Goal: Task Accomplishment & Management: Manage account settings

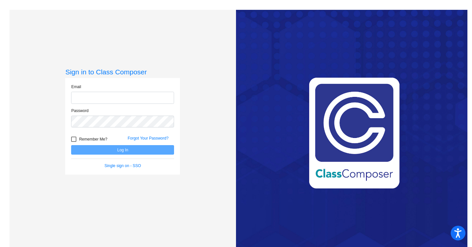
type input "[EMAIL_ADDRESS][DOMAIN_NAME]"
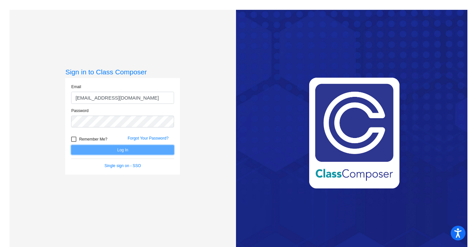
click at [99, 153] on button "Log In" at bounding box center [122, 150] width 103 height 10
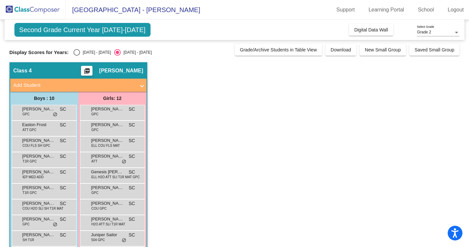
click at [74, 53] on div "Select an option" at bounding box center [76, 52] width 7 height 7
click at [76, 56] on input "[DATE] - [DATE]" at bounding box center [76, 56] width 0 height 0
radio input "true"
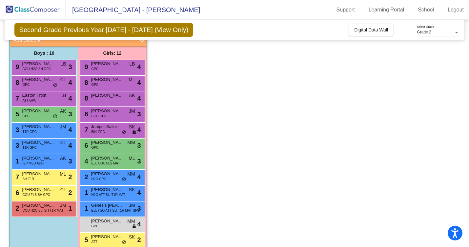
scroll to position [48, 0]
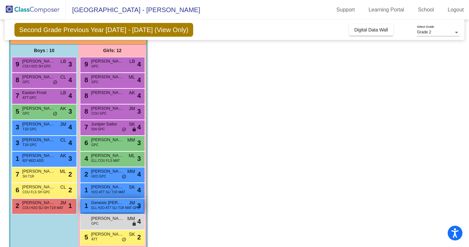
click at [110, 206] on span "ELL H2O ATT SLI T1R MAT GPC" at bounding box center [116, 208] width 49 height 5
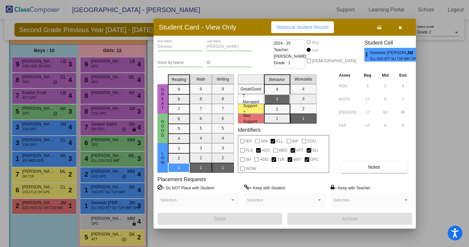
click at [401, 31] on button "button" at bounding box center [400, 27] width 21 height 12
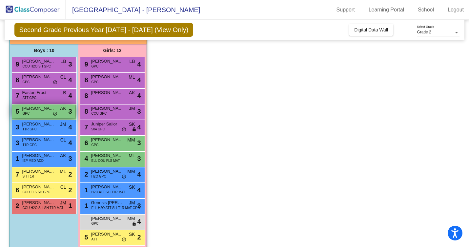
click at [42, 110] on span "[PERSON_NAME]" at bounding box center [38, 108] width 33 height 7
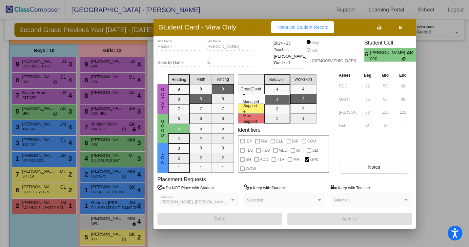
click at [404, 27] on button "button" at bounding box center [400, 27] width 21 height 12
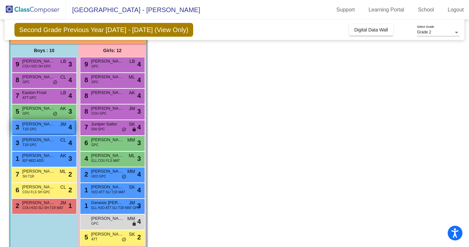
click at [54, 128] on div "3 [PERSON_NAME] T1R GPC JM lock do_not_disturb_alt 4" at bounding box center [43, 126] width 63 height 13
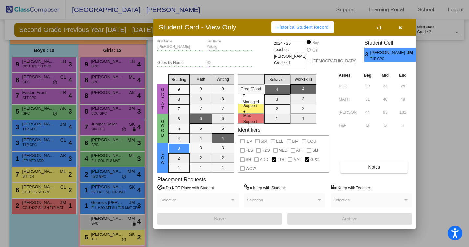
click at [398, 28] on button "button" at bounding box center [400, 27] width 21 height 12
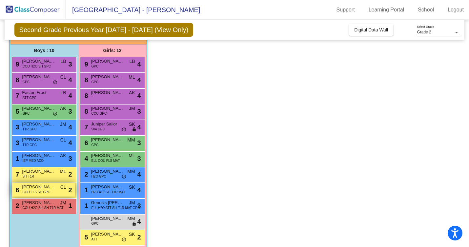
click at [53, 192] on div "6 [PERSON_NAME] COU FLS SH GPC CL lock do_not_disturb_alt 2" at bounding box center [43, 189] width 63 height 13
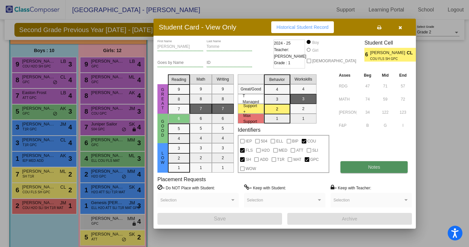
click at [382, 168] on button "Notes" at bounding box center [374, 167] width 67 height 12
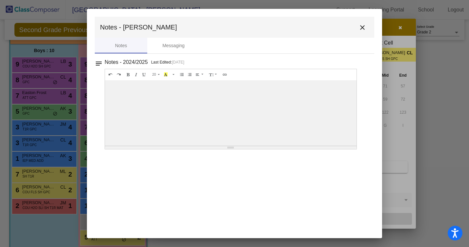
click at [363, 29] on mat-icon "close" at bounding box center [363, 28] width 8 height 8
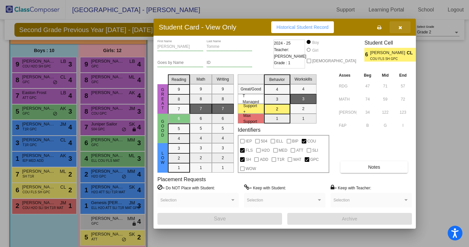
click at [401, 26] on icon "button" at bounding box center [401, 27] width 4 height 5
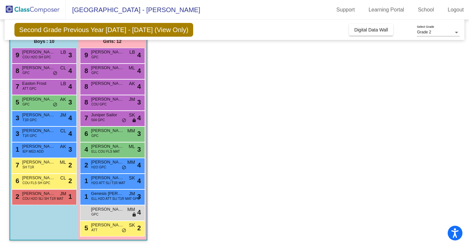
scroll to position [0, 0]
